Goal: Check status: Check status

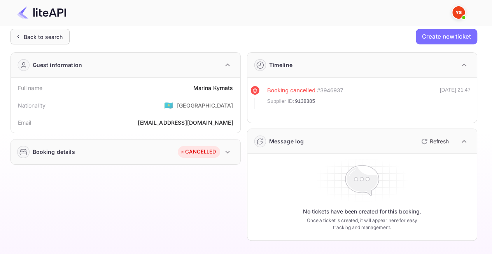
click at [49, 37] on div "Back to search" at bounding box center [43, 37] width 39 height 8
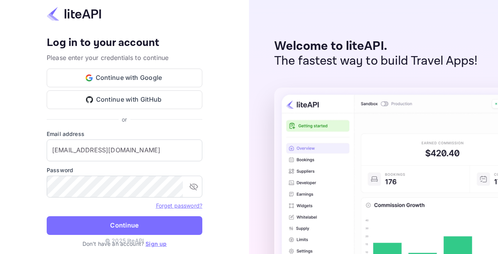
click at [122, 213] on form "Email address adminpassword_support@yandex-team.ru ​ Password ​ Forget password…" at bounding box center [125, 185] width 156 height 110
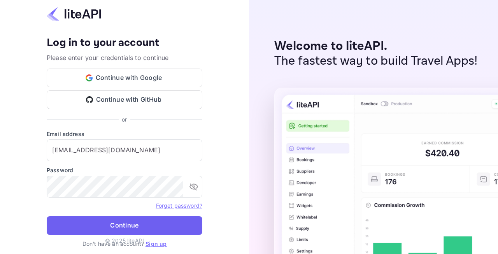
click at [119, 217] on button "Continue" at bounding box center [125, 225] width 156 height 19
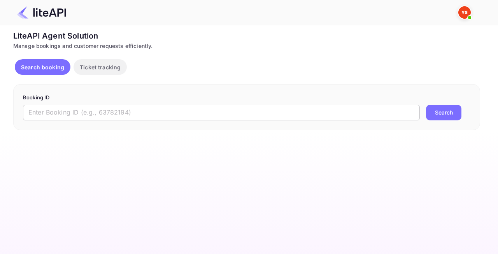
click at [151, 111] on input "text" at bounding box center [221, 113] width 397 height 16
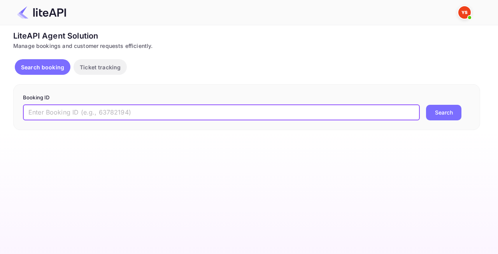
paste input "9058199"
type input "9058199"
click at [455, 111] on button "Search" at bounding box center [443, 113] width 35 height 16
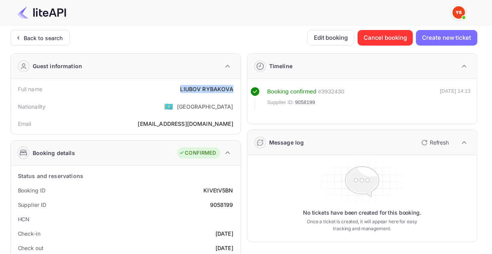
drag, startPoint x: 192, startPoint y: 87, endPoint x: 239, endPoint y: 89, distance: 46.8
click at [239, 89] on div "Full name [PERSON_NAME] Nationality 🇰🇿 [DEMOGRAPHIC_DATA] Email [EMAIL_ADDRESS]…" at bounding box center [126, 106] width 230 height 55
copy div "[PERSON_NAME]"
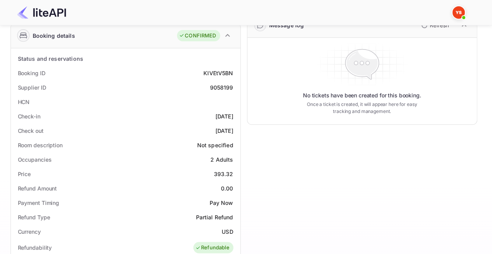
scroll to position [156, 0]
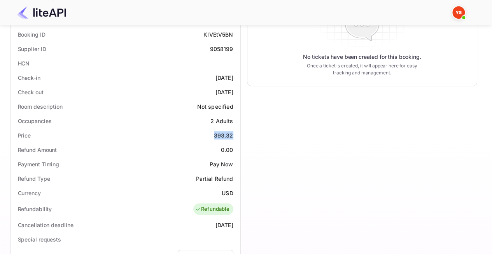
drag, startPoint x: 202, startPoint y: 134, endPoint x: 239, endPoint y: 134, distance: 36.6
click at [239, 134] on div "Status and reservations Booking ID KIVEtV5BN Supplier ID 9058199 HCN Check-in […" at bounding box center [126, 224] width 230 height 429
copy div "393.32"
